Goal: Complete application form

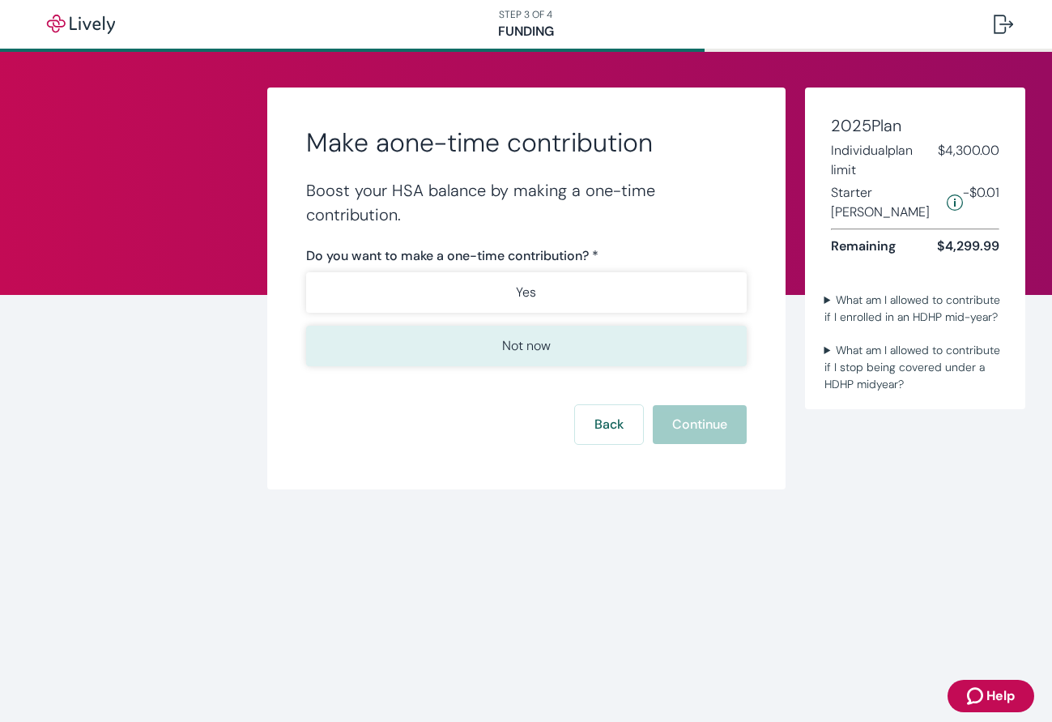
click at [528, 338] on p "Not now" at bounding box center [526, 345] width 49 height 19
click at [585, 353] on button "Not now" at bounding box center [526, 346] width 441 height 41
click at [689, 433] on button "Continue" at bounding box center [700, 424] width 94 height 39
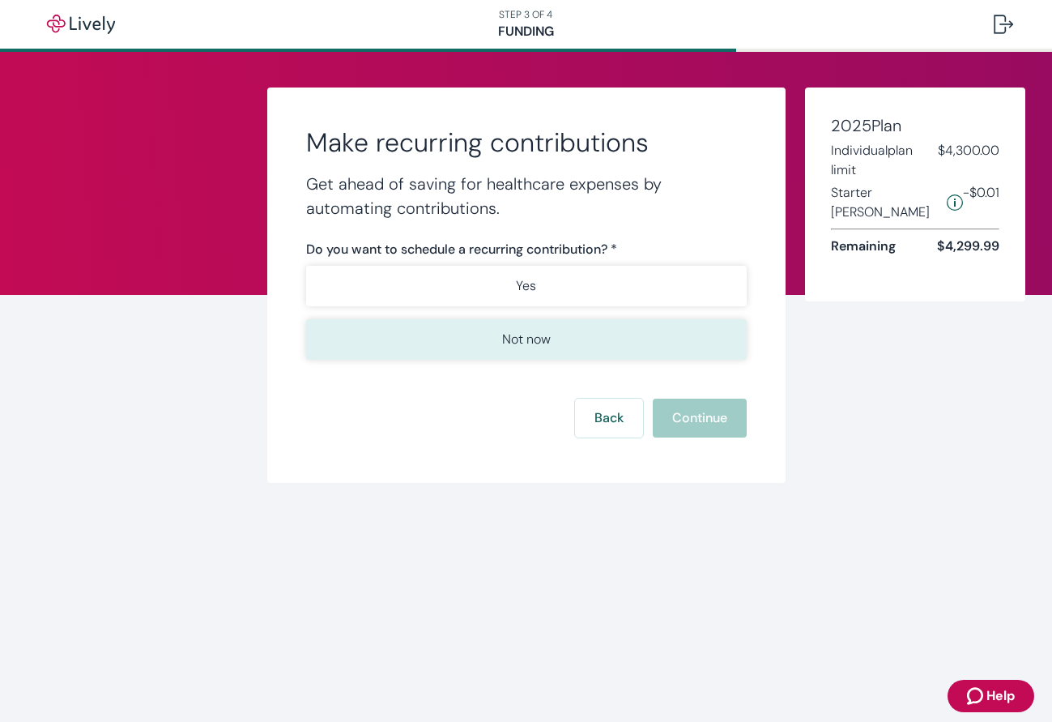
click at [613, 346] on button "Not now" at bounding box center [526, 339] width 441 height 41
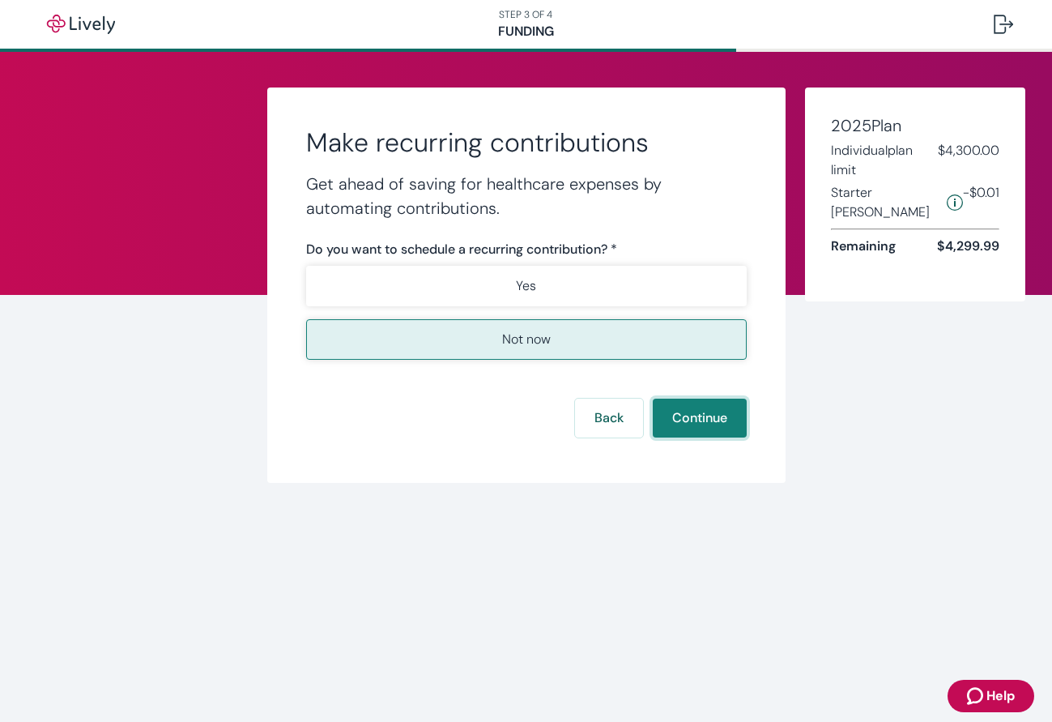
click at [664, 411] on button "Continue" at bounding box center [700, 418] width 94 height 39
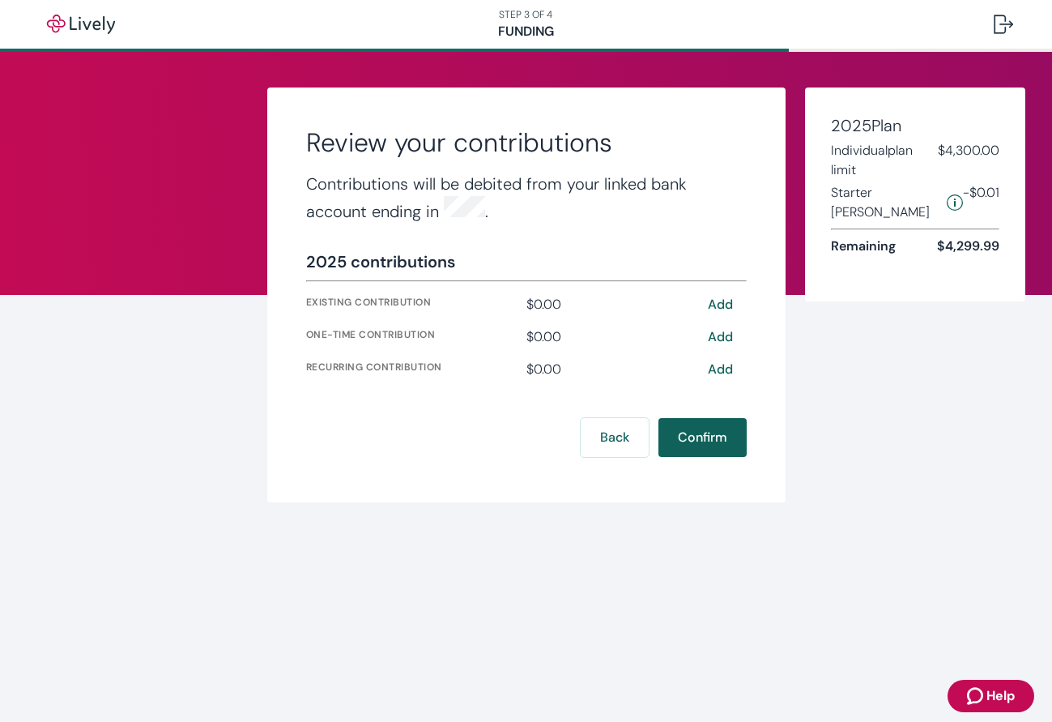
click at [668, 438] on button "Confirm" at bounding box center [703, 437] width 88 height 39
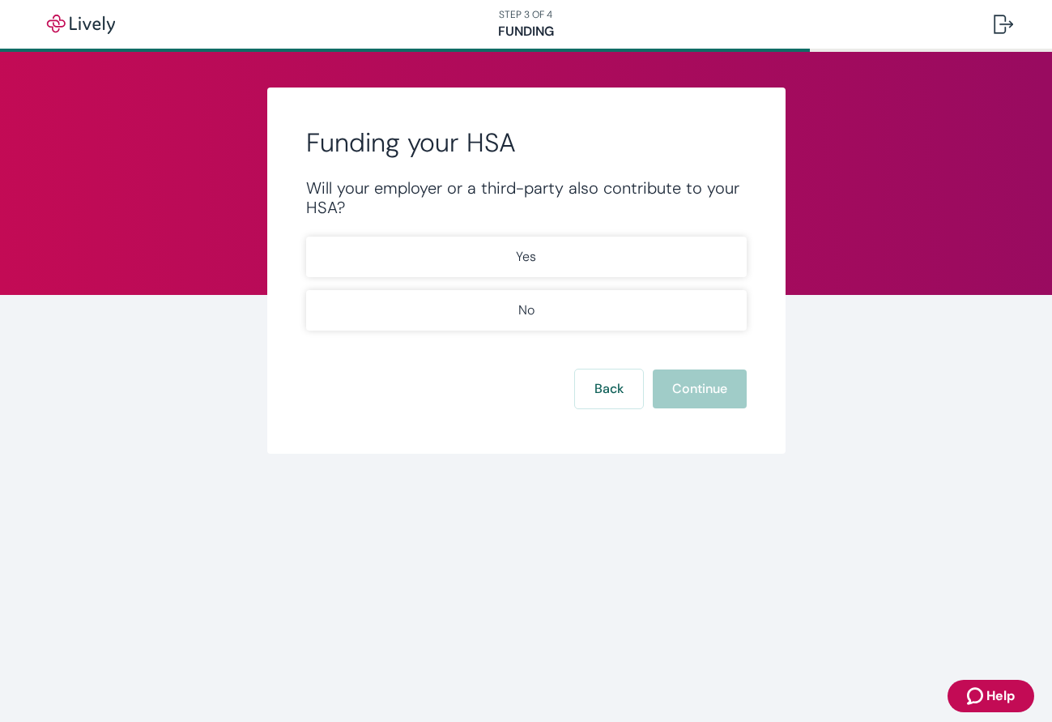
click at [656, 388] on div "Back Continue" at bounding box center [526, 388] width 441 height 39
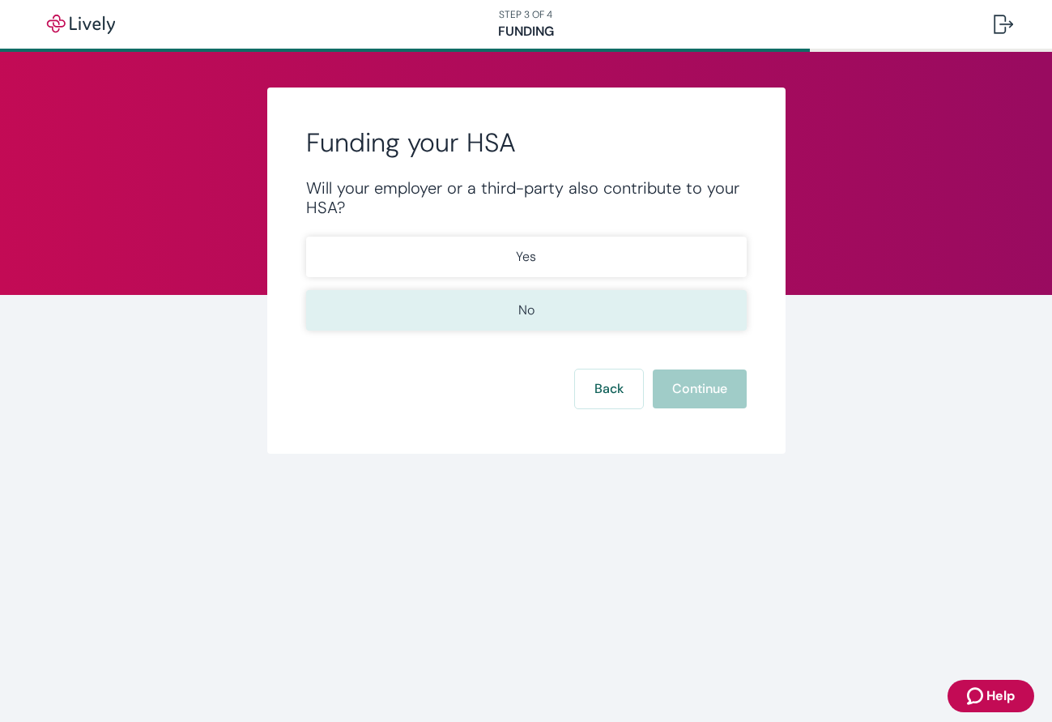
click at [606, 324] on button "No" at bounding box center [526, 310] width 441 height 41
click at [663, 391] on button "Continue" at bounding box center [700, 388] width 94 height 39
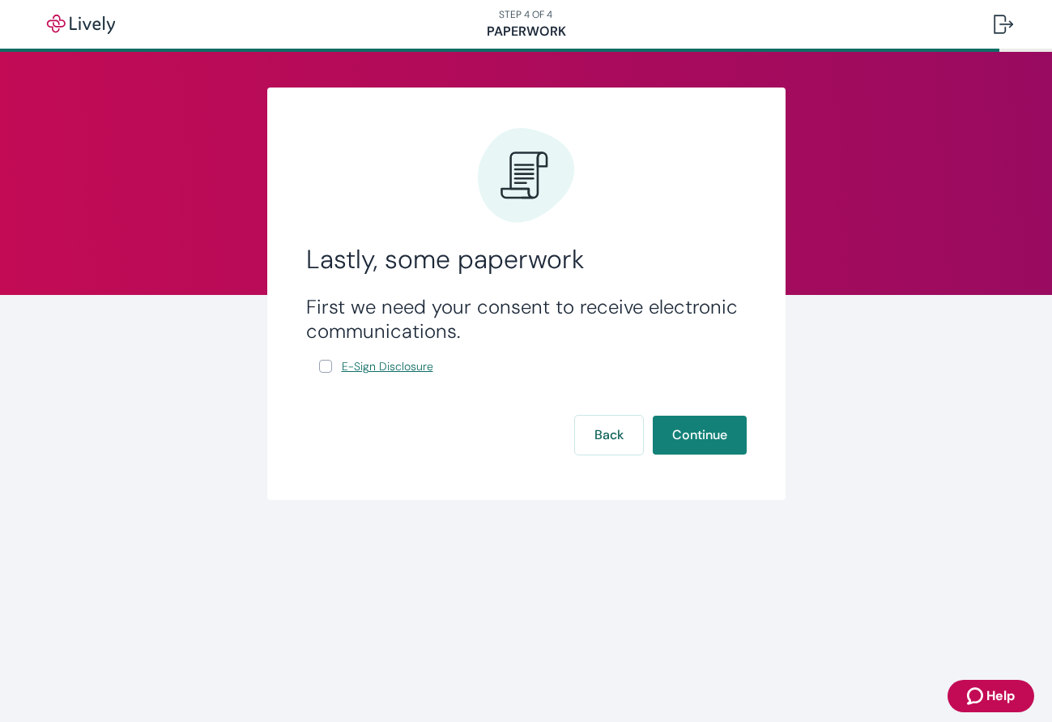
click at [381, 361] on span "E-Sign Disclosure" at bounding box center [388, 366] width 92 height 17
click at [329, 364] on input "E-Sign Disclosure" at bounding box center [325, 366] width 13 height 13
checkbox input "true"
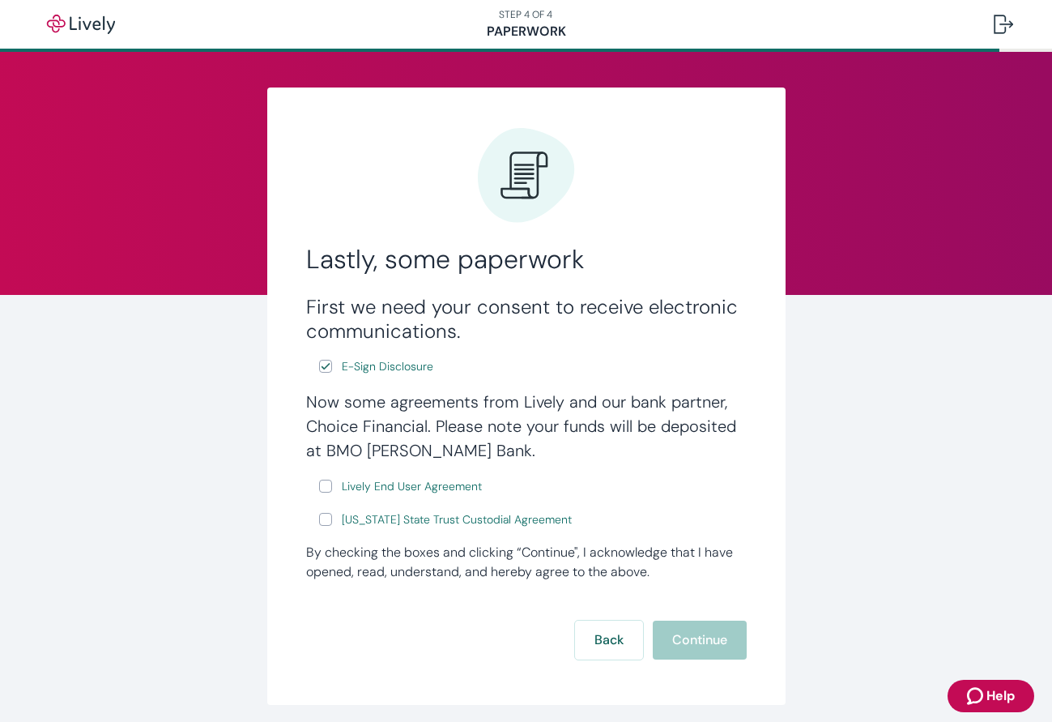
click at [335, 487] on label "Lively End User Agreement" at bounding box center [402, 486] width 166 height 20
click at [332, 487] on input "Lively End User Agreement" at bounding box center [325, 486] width 13 height 13
checkbox input "true"
click at [327, 518] on input "Wyoming State Trust Custodial Agreement" at bounding box center [325, 519] width 13 height 13
checkbox input "true"
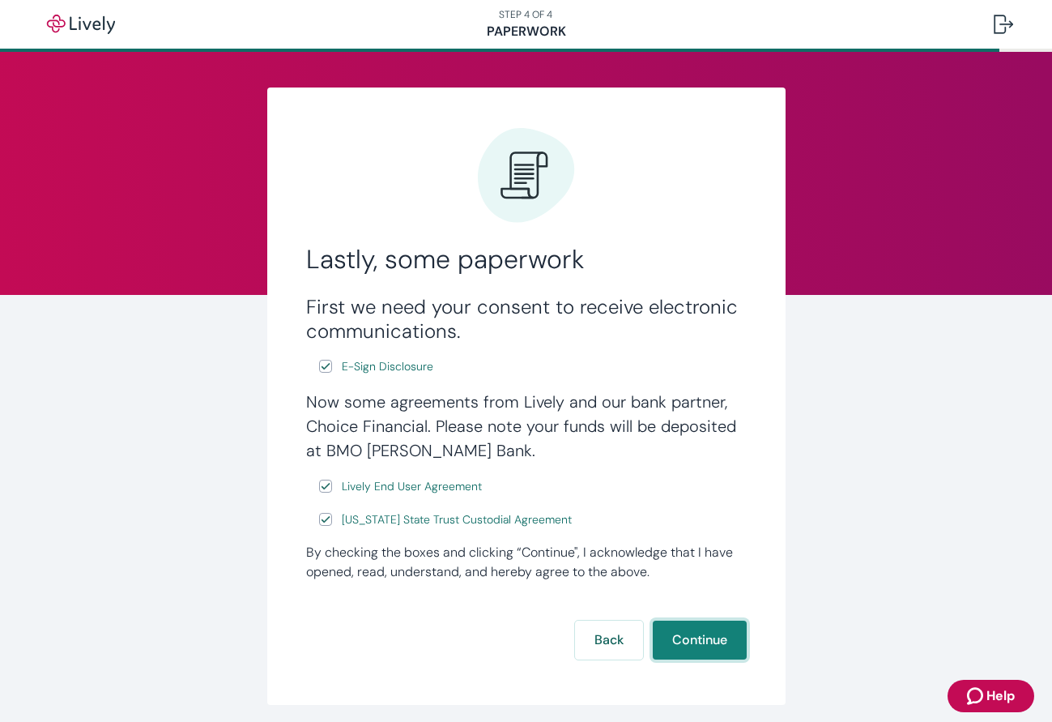
click at [704, 639] on button "Continue" at bounding box center [700, 640] width 94 height 39
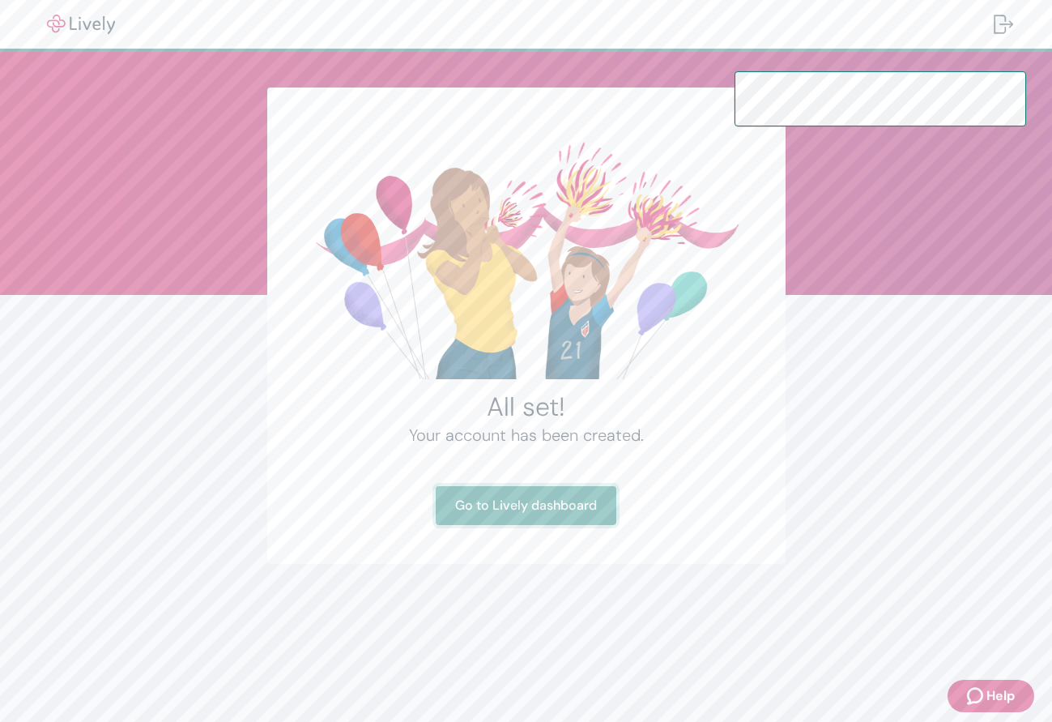
click at [560, 503] on link "Go to Lively dashboard" at bounding box center [526, 505] width 181 height 39
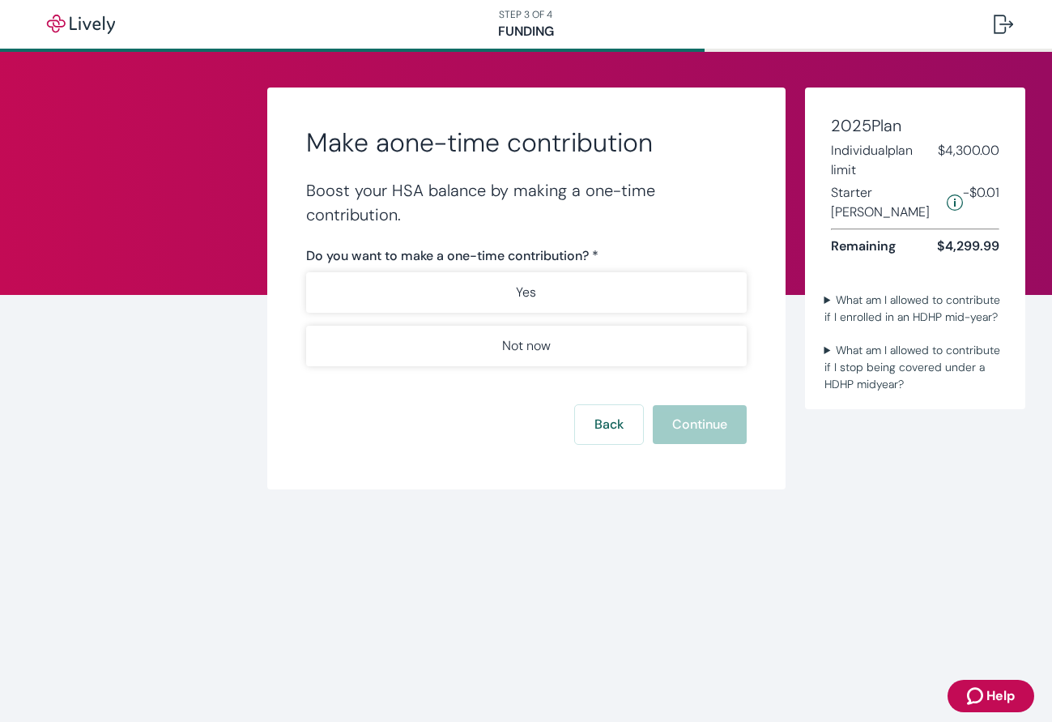
click at [588, 314] on div "Yes Not now" at bounding box center [526, 319] width 441 height 94
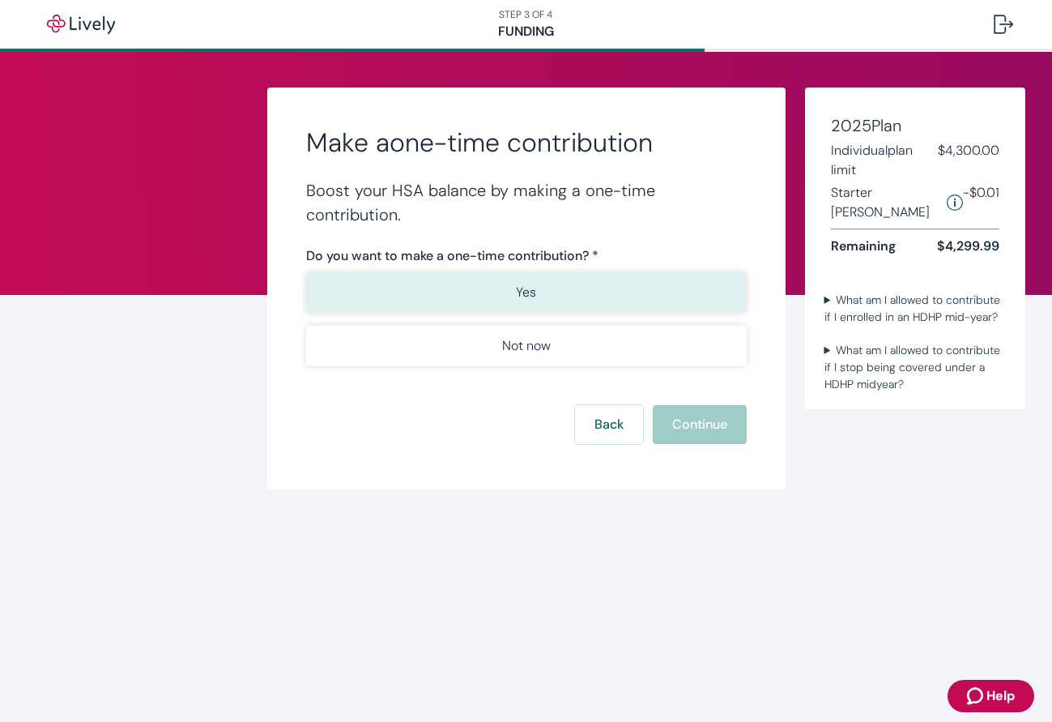
click at [595, 301] on button "Yes" at bounding box center [526, 292] width 441 height 41
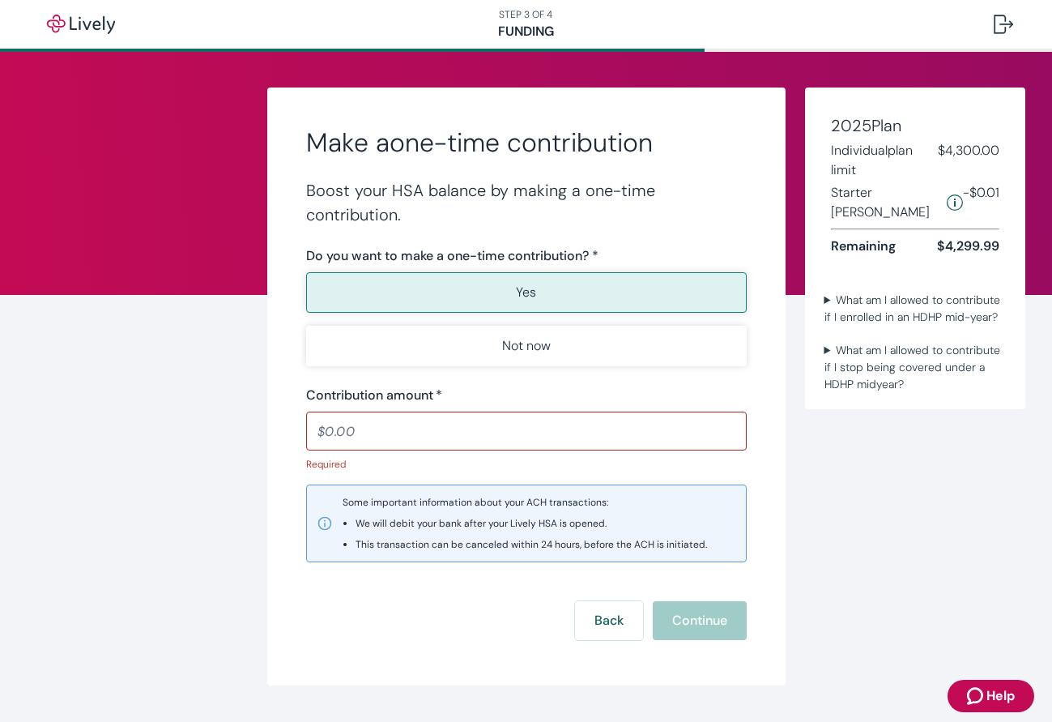
click at [543, 30] on nav "STEP 3 OF 4 Funding" at bounding box center [526, 24] width 1052 height 49
click at [100, 28] on img "button" at bounding box center [81, 24] width 91 height 19
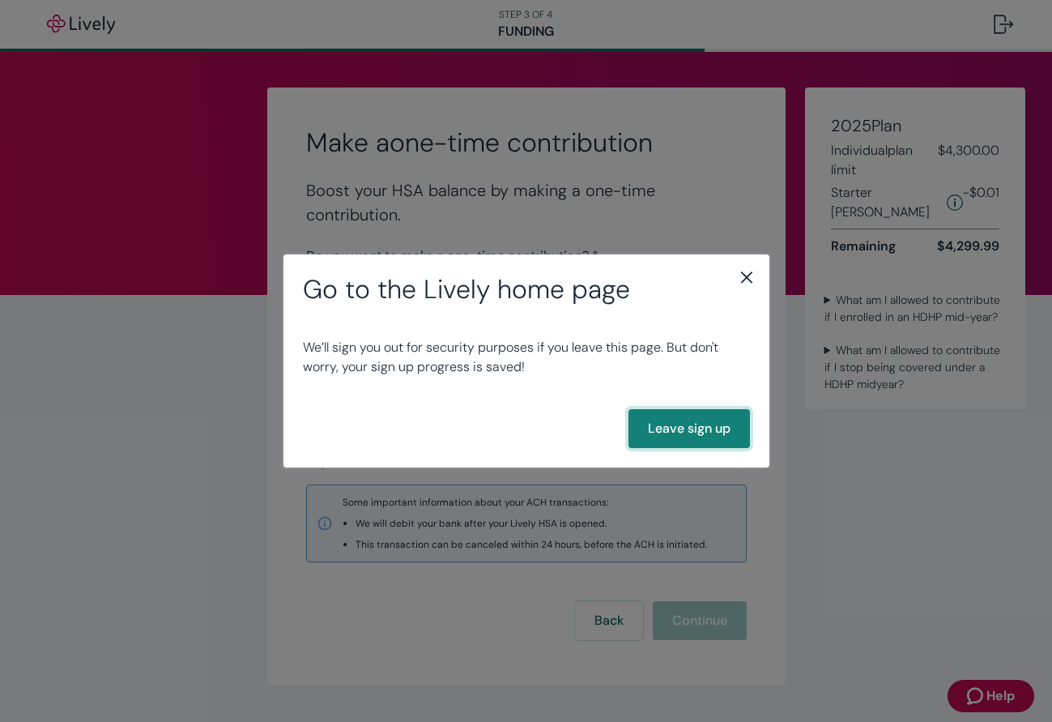
click at [672, 418] on button "Leave sign up" at bounding box center [690, 428] width 122 height 39
